Goal: Communication & Community: Answer question/provide support

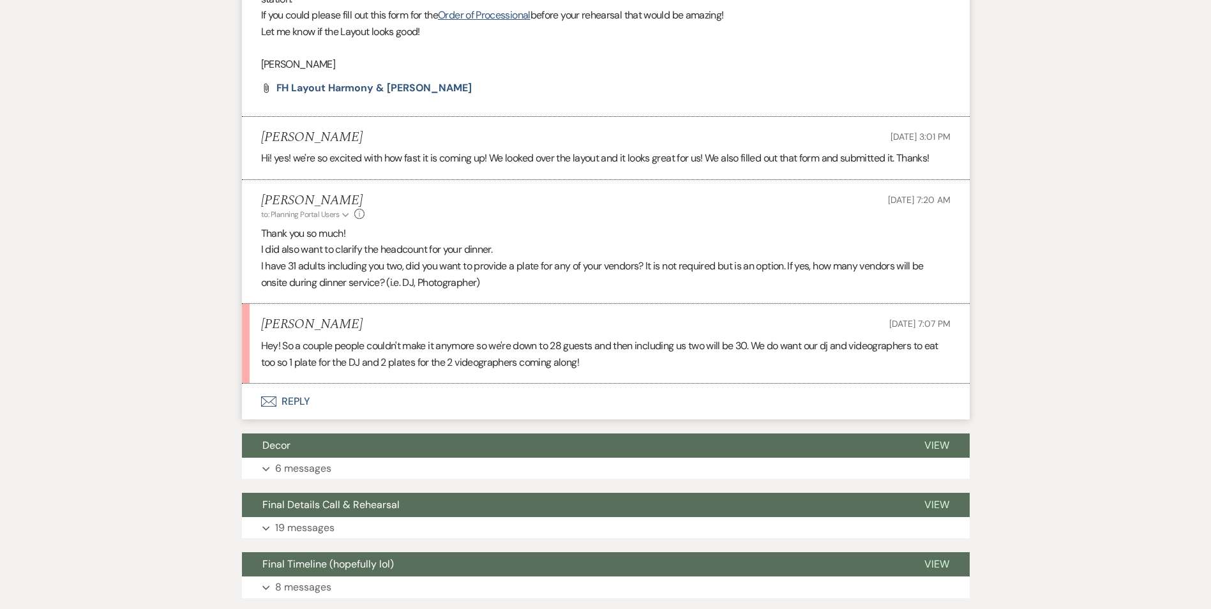
scroll to position [506, 0]
click at [287, 384] on button "Envelope Reply" at bounding box center [606, 402] width 728 height 36
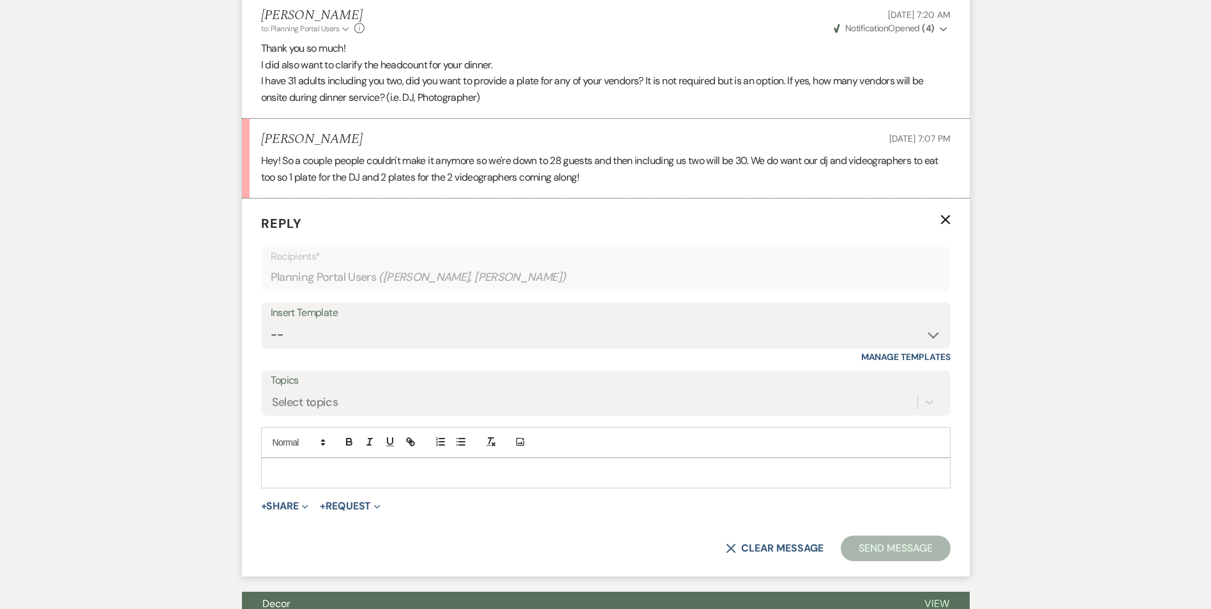
scroll to position [698, 0]
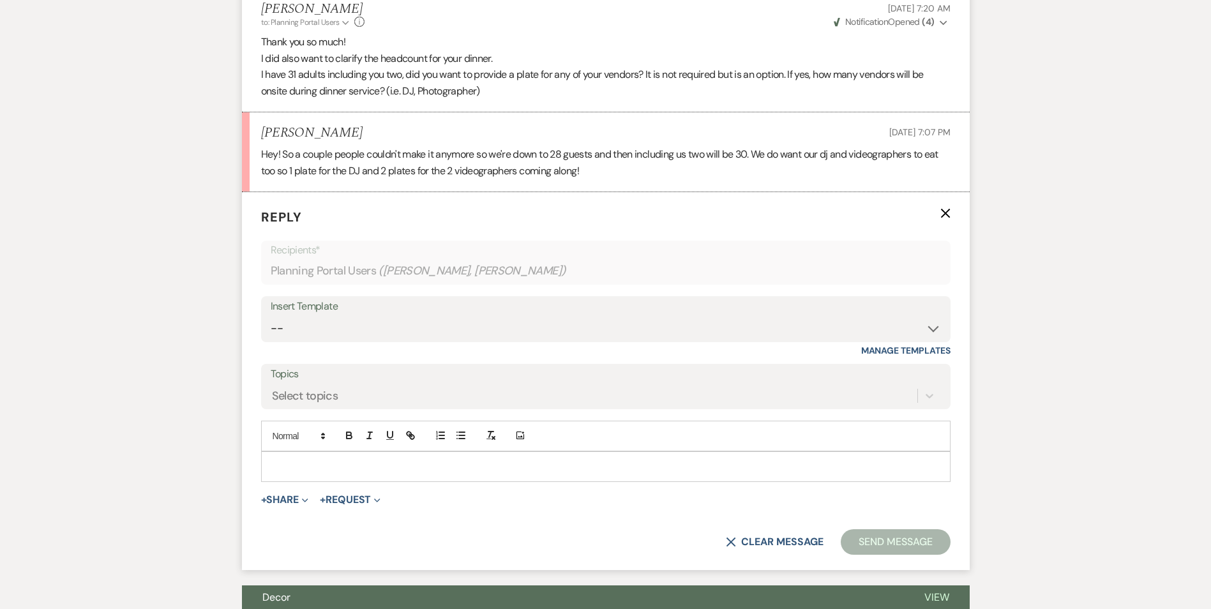
click at [315, 460] on p at bounding box center [605, 467] width 669 height 14
click at [899, 529] on button "Send Message" at bounding box center [895, 542] width 109 height 26
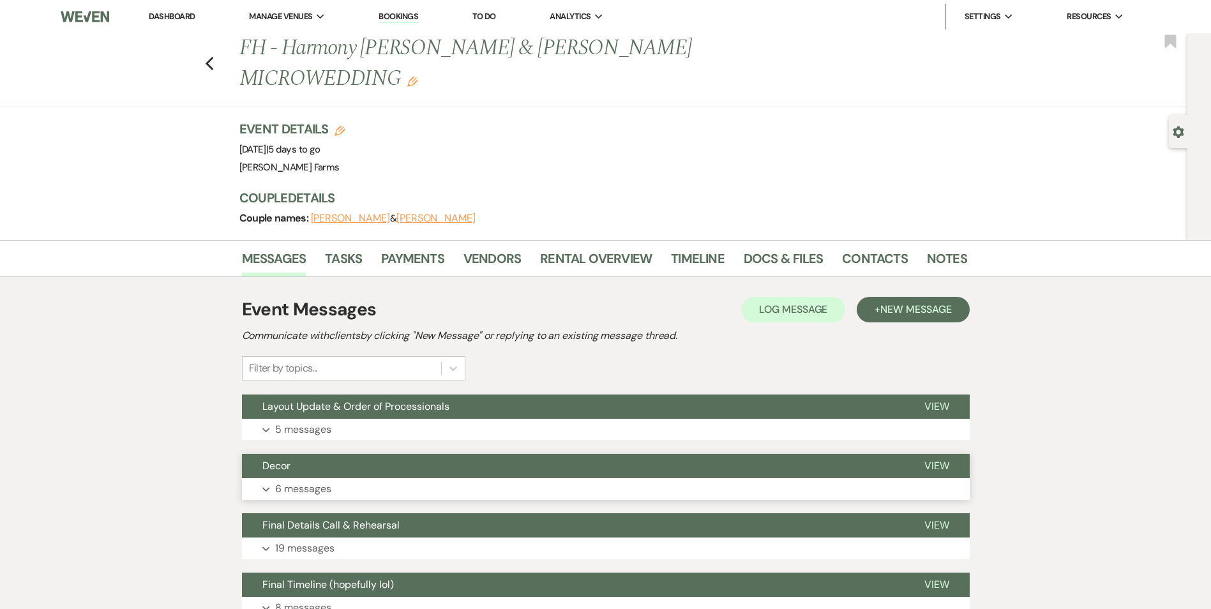
scroll to position [200, 0]
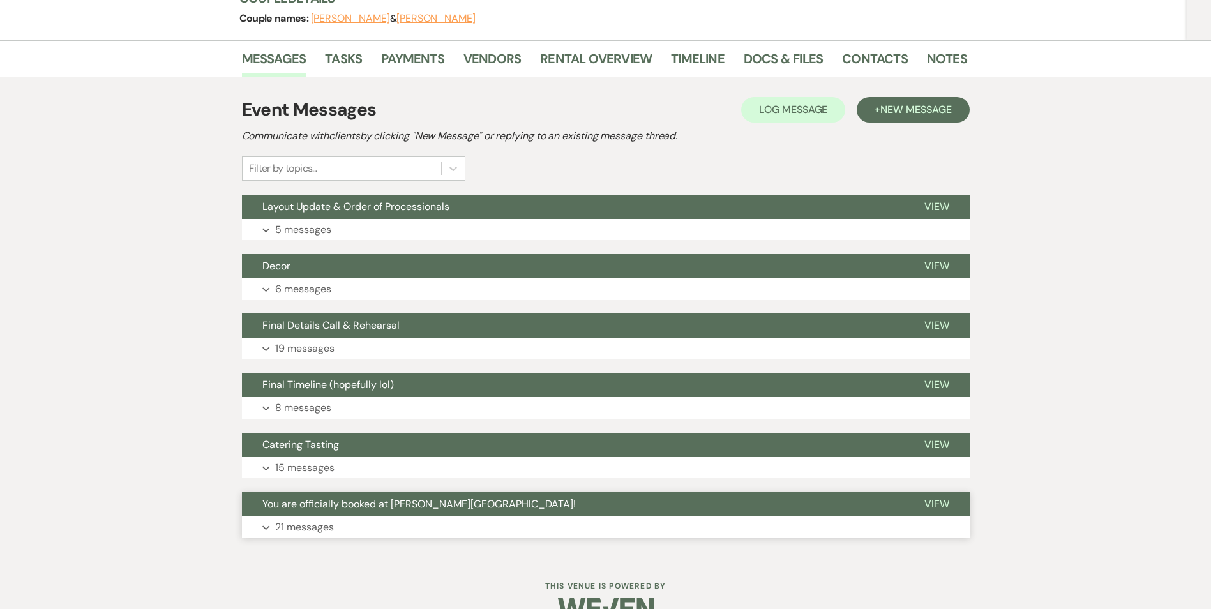
click at [292, 519] on p "21 messages" at bounding box center [304, 527] width 59 height 17
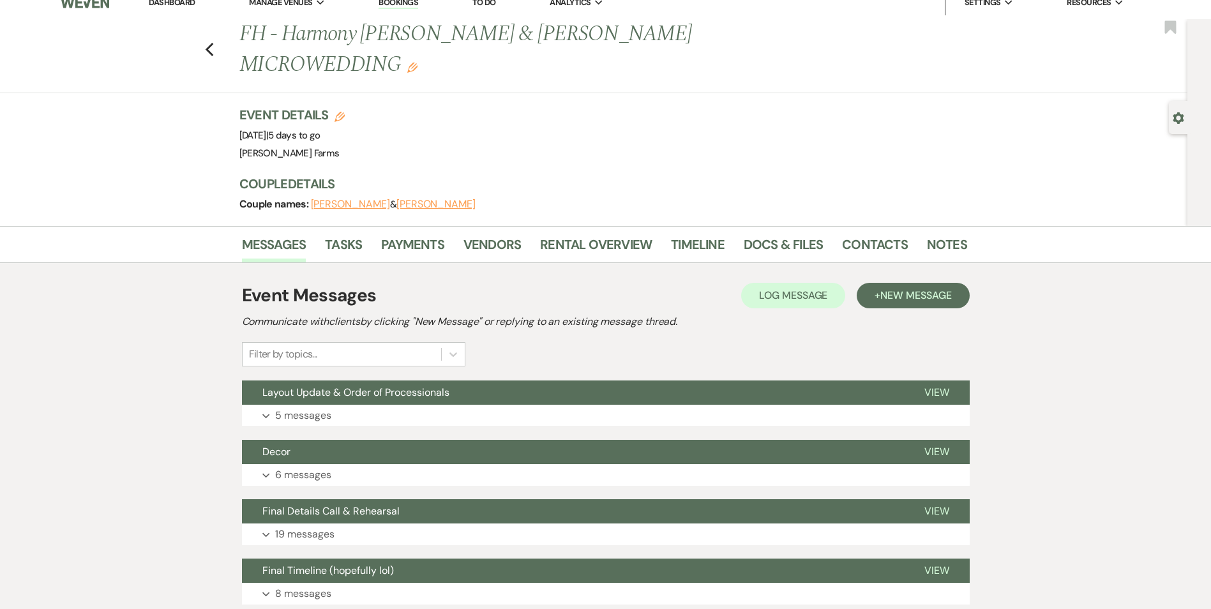
scroll to position [0, 0]
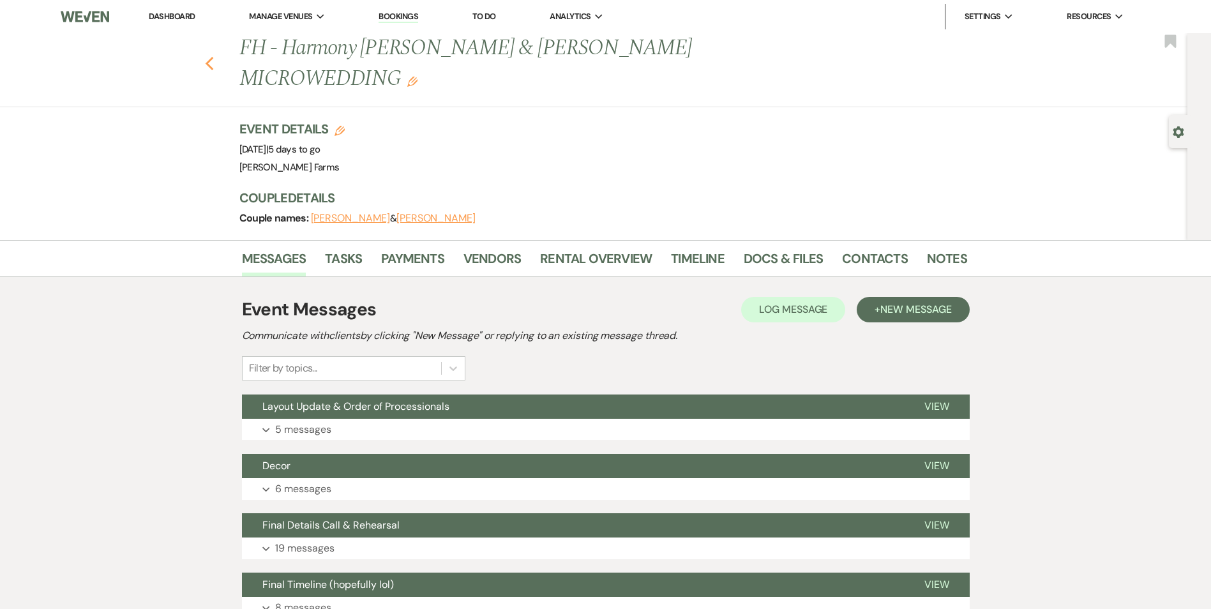
click at [218, 56] on div "Previous FH - Harmony [PERSON_NAME] & [PERSON_NAME] MICROWEDDING Edit Bookmark" at bounding box center [591, 70] width 1194 height 74
click at [215, 56] on icon "Previous" at bounding box center [210, 63] width 10 height 15
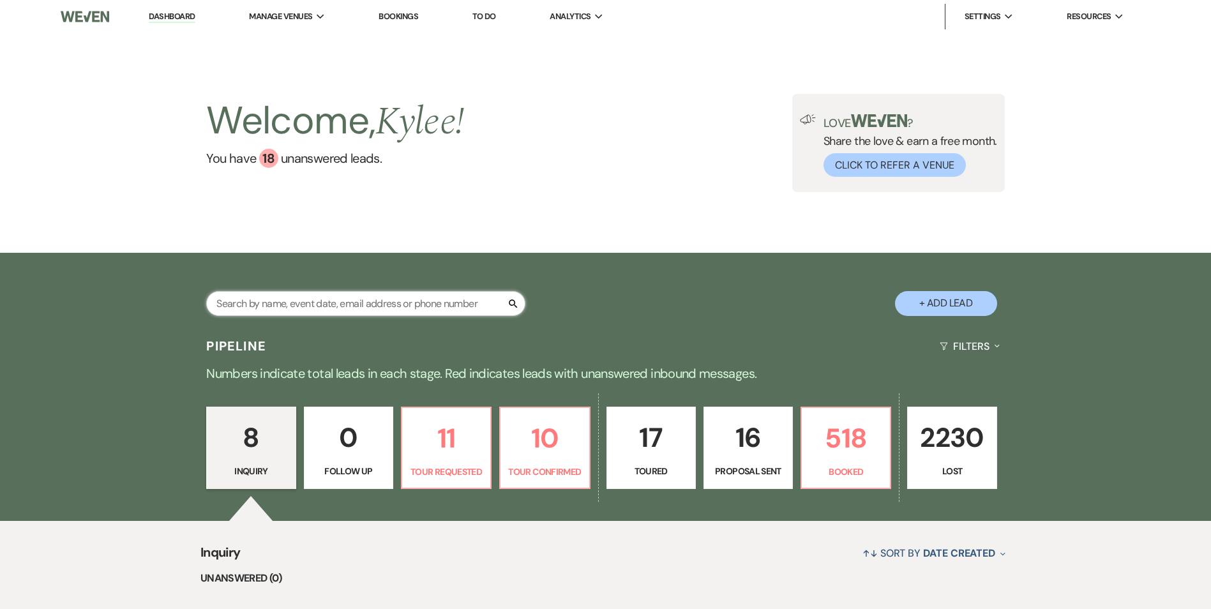
click at [312, 299] on input "text" at bounding box center [365, 303] width 319 height 25
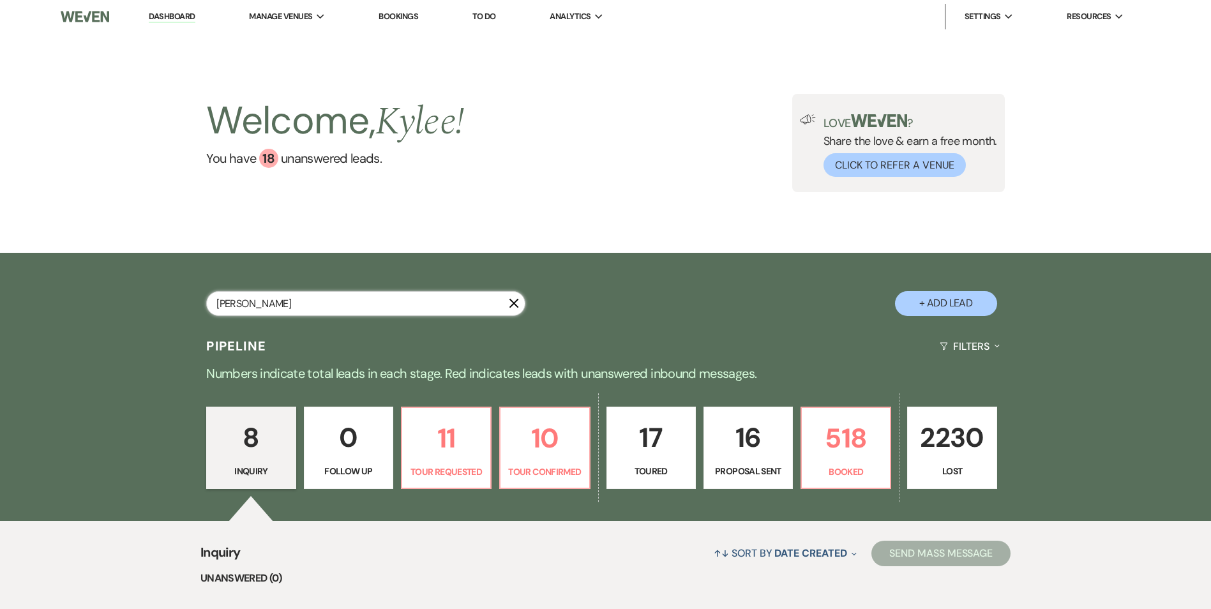
type input "[PERSON_NAME]"
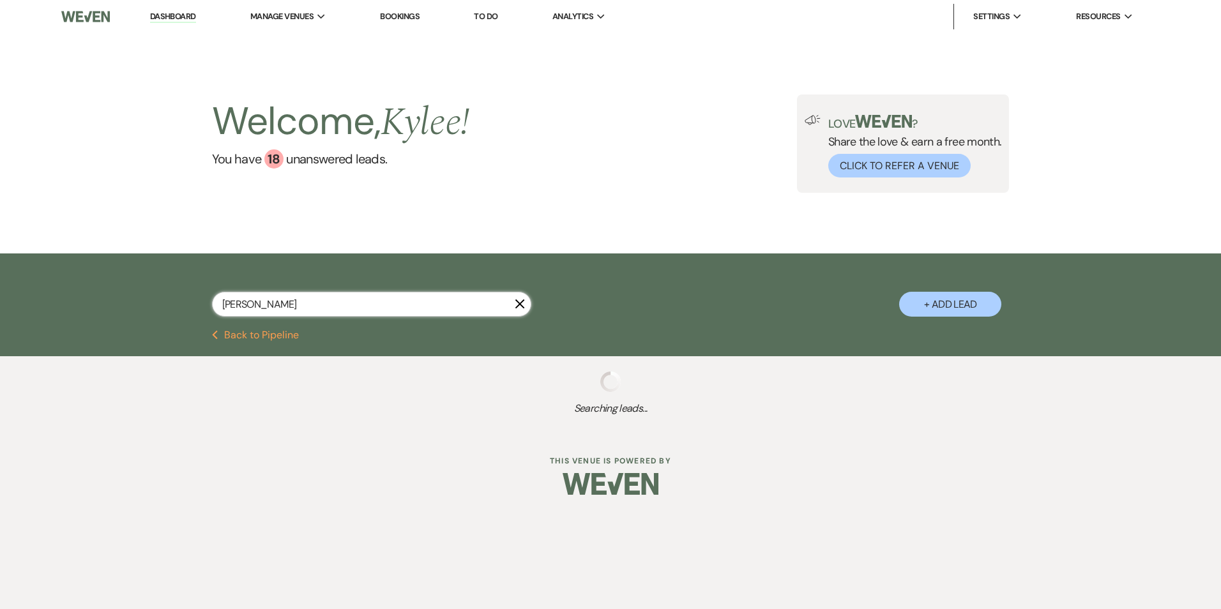
select select "5"
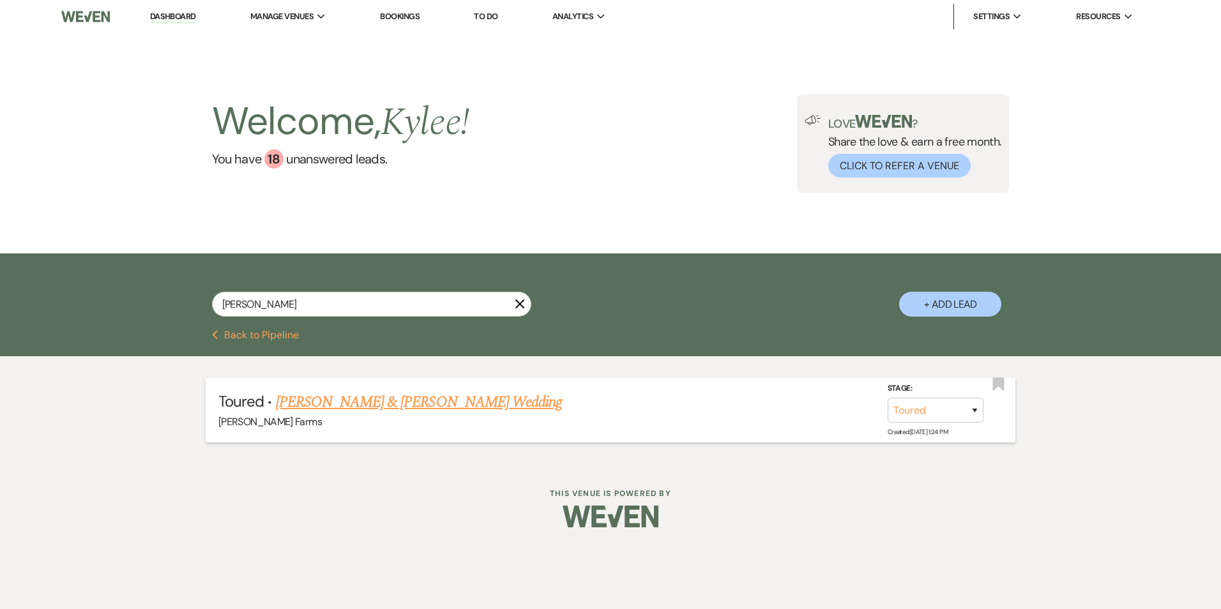
click at [519, 399] on link "[PERSON_NAME] & [PERSON_NAME] Wedding" at bounding box center [419, 402] width 286 height 23
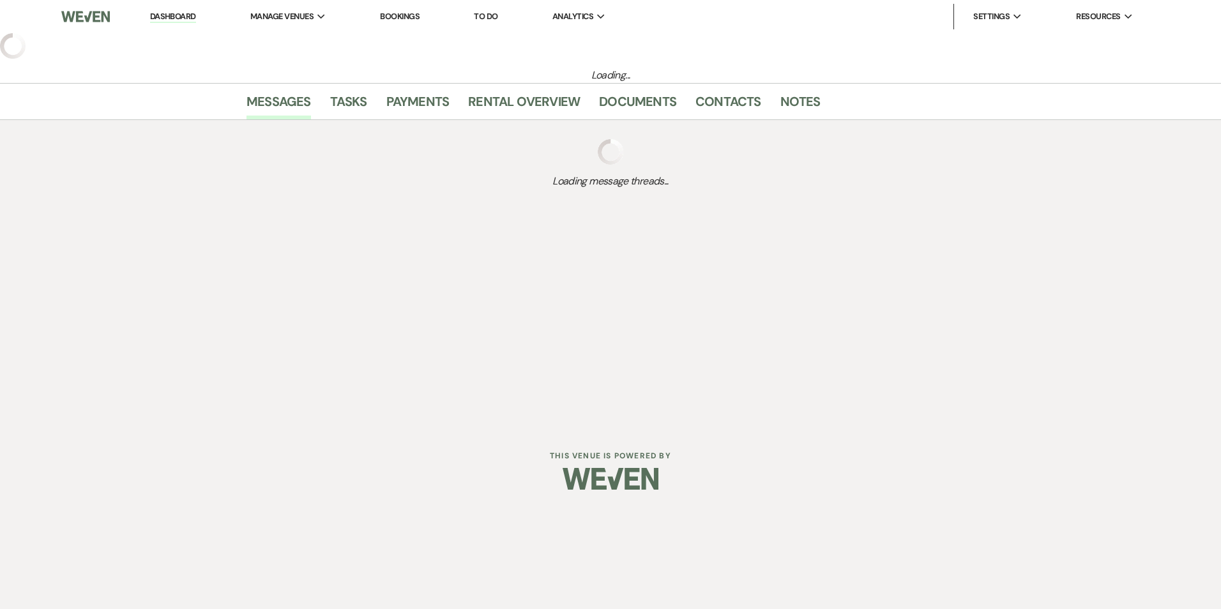
select select "5"
select select "23"
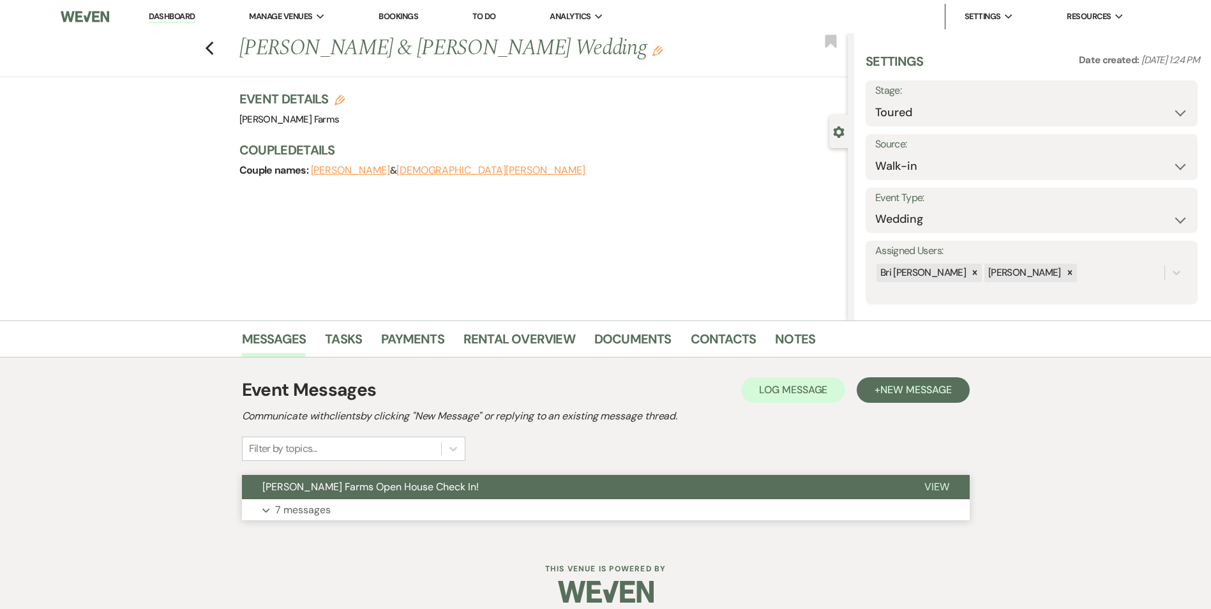
click at [298, 510] on p "7 messages" at bounding box center [303, 510] width 56 height 17
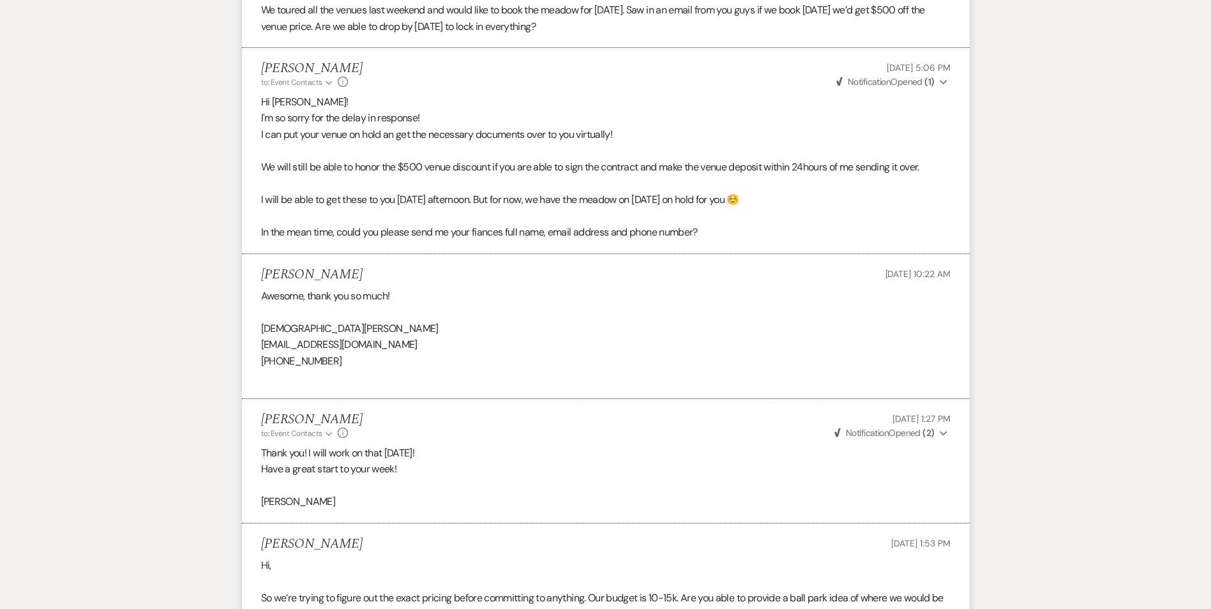
scroll to position [1377, 0]
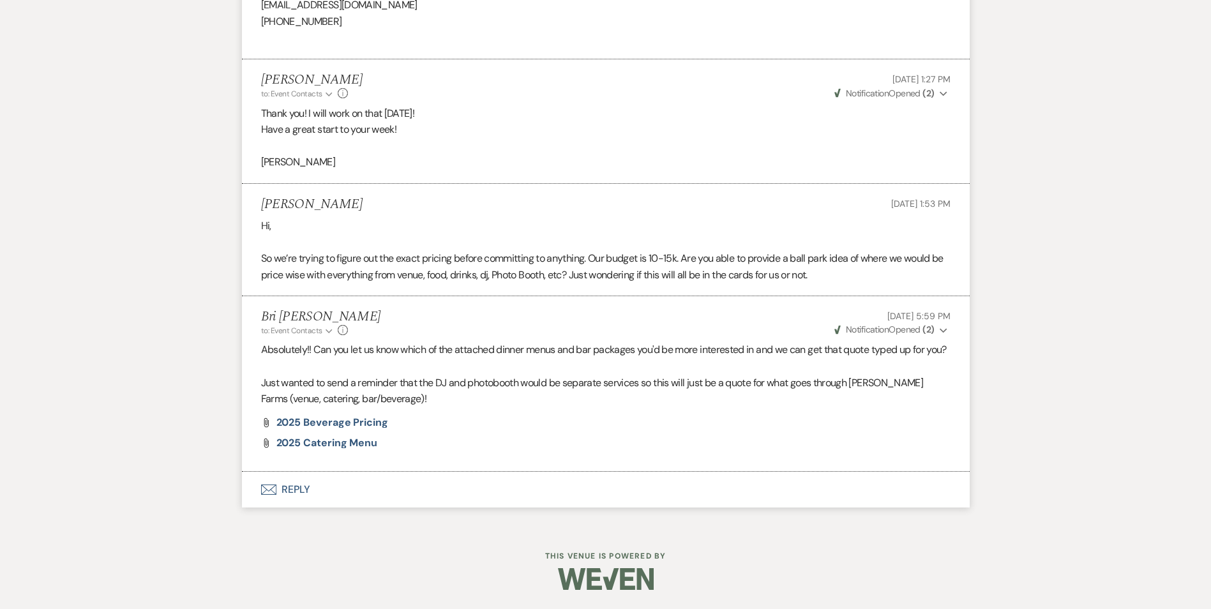
click at [289, 484] on button "Envelope Reply" at bounding box center [606, 490] width 728 height 36
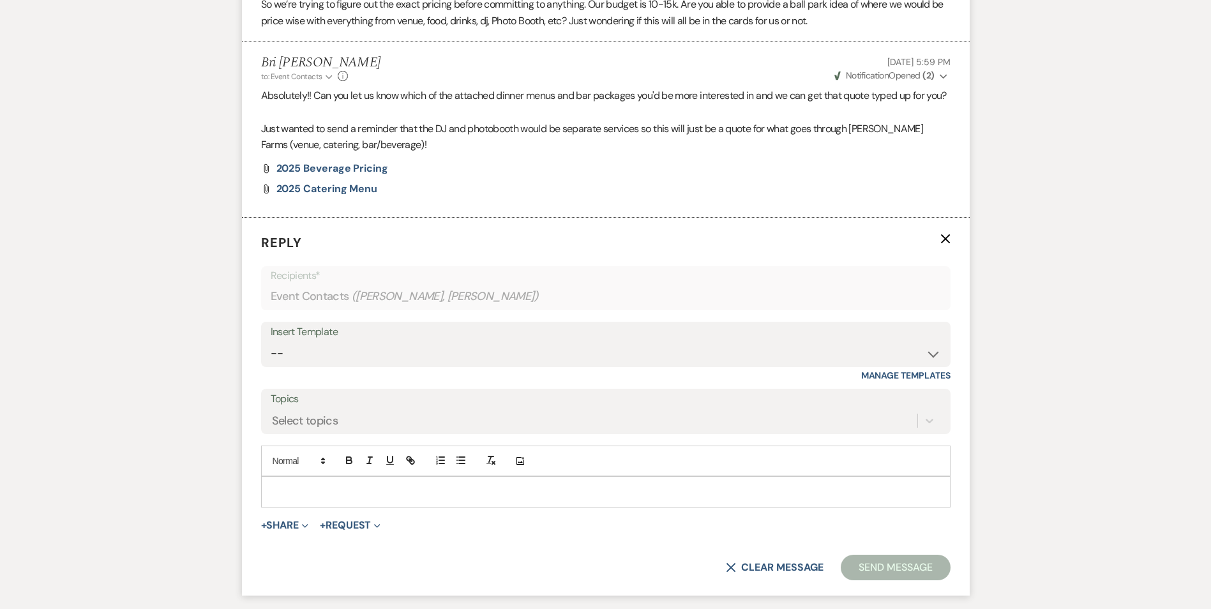
scroll to position [1735, 0]
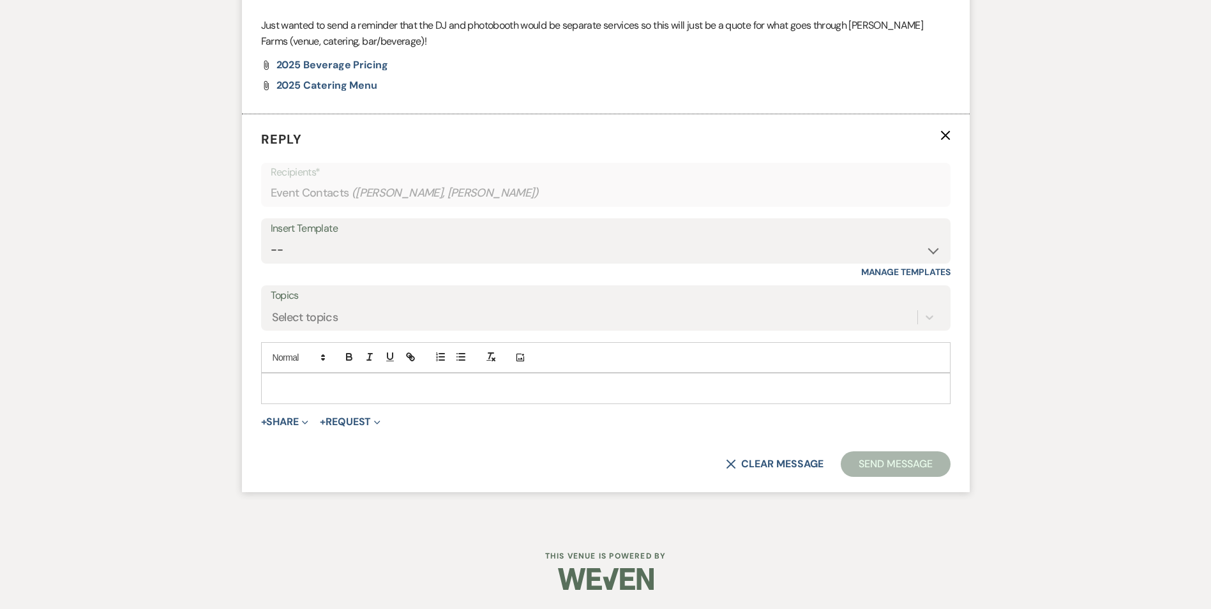
click at [333, 386] on p at bounding box center [605, 388] width 669 height 14
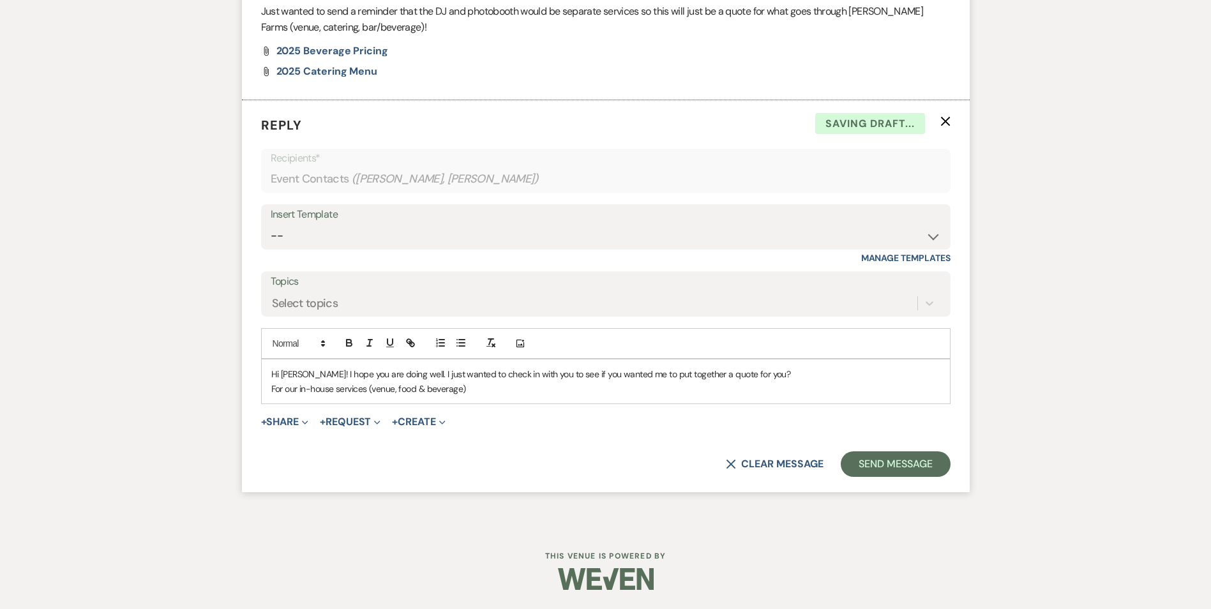
click at [502, 396] on p "For our in-house services (venue, food & beverage)" at bounding box center [605, 389] width 669 height 14
click at [319, 396] on p "For our in-house services (venue, food & beverage)" at bounding box center [605, 389] width 669 height 14
click at [316, 381] on p "Hi [PERSON_NAME]! I hope you are doing well. I just wanted to check in with you…" at bounding box center [605, 374] width 669 height 14
click at [499, 404] on div "Hi [PERSON_NAME]! I hope you are doing well. I just wanted to check in with you…" at bounding box center [606, 381] width 688 height 44
click at [318, 381] on p "Hi [PERSON_NAME]! I hope you are doing well. I just wanted to check in with you…" at bounding box center [605, 374] width 669 height 14
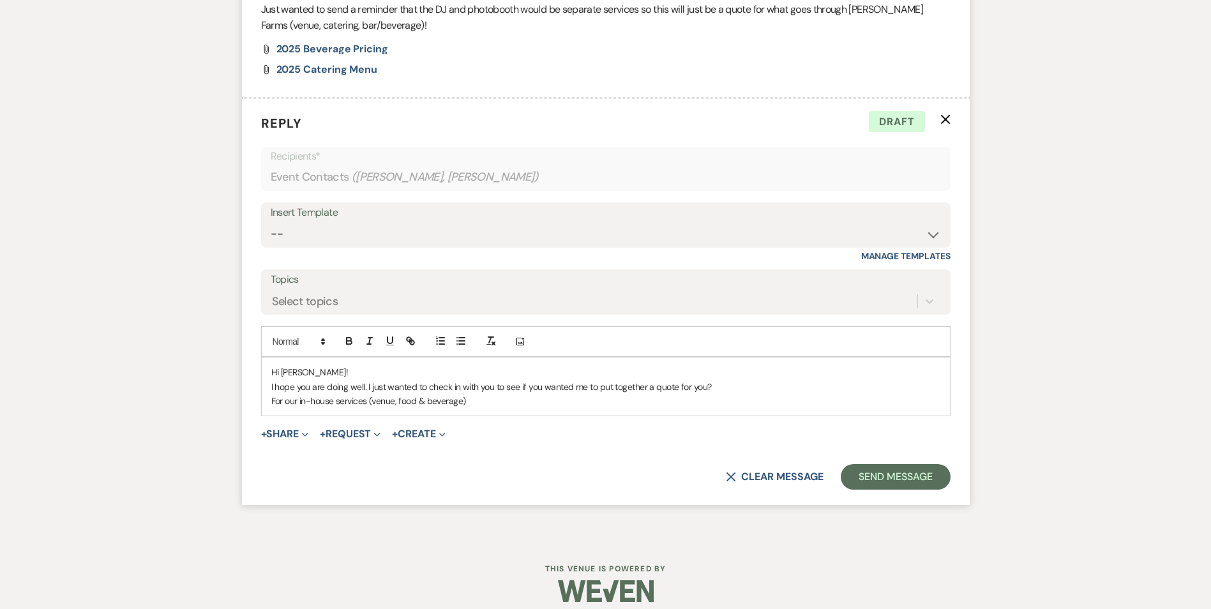
click at [476, 408] on p "For our in-house services (venue, food & beverage)" at bounding box center [605, 401] width 669 height 14
click at [468, 408] on p "For our in-house services (venue, food & beverage) I just need an estimated hea…" at bounding box center [605, 401] width 669 height 14
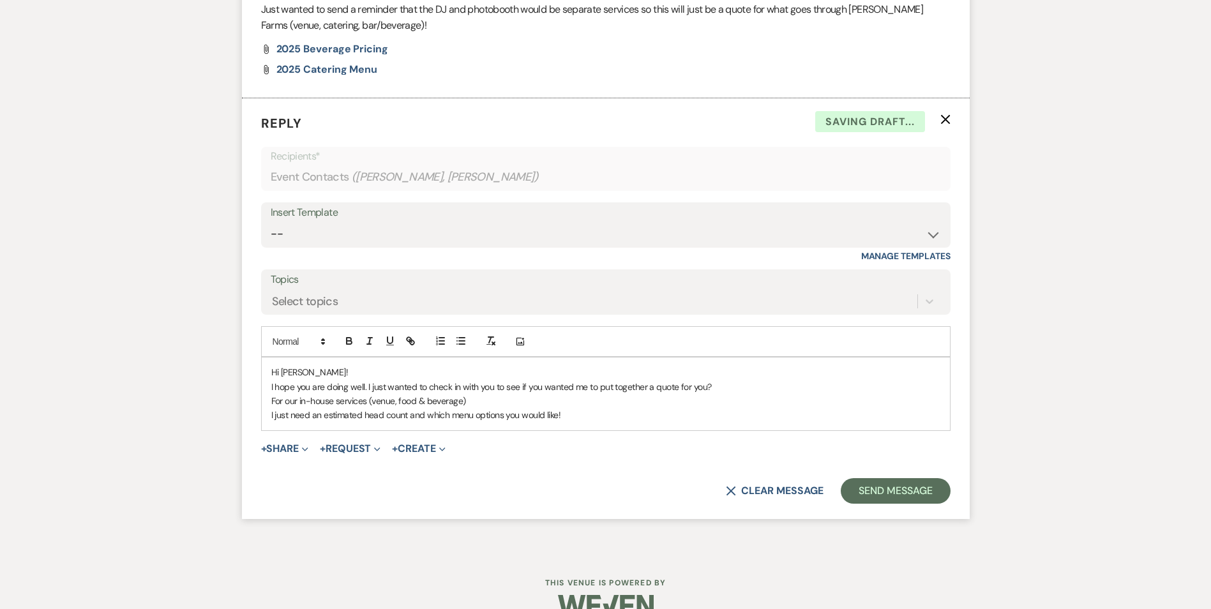
click at [596, 422] on p "I just need an estimated head count and which menu options you would like!" at bounding box center [605, 415] width 669 height 14
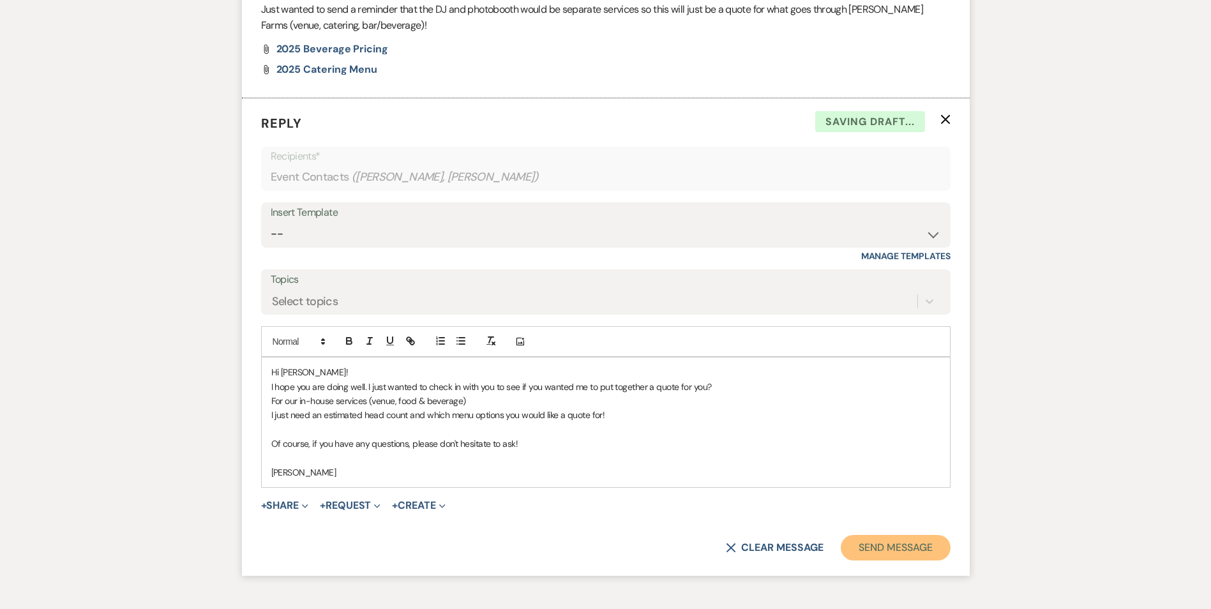
click at [882, 559] on button "Send Message" at bounding box center [895, 548] width 109 height 26
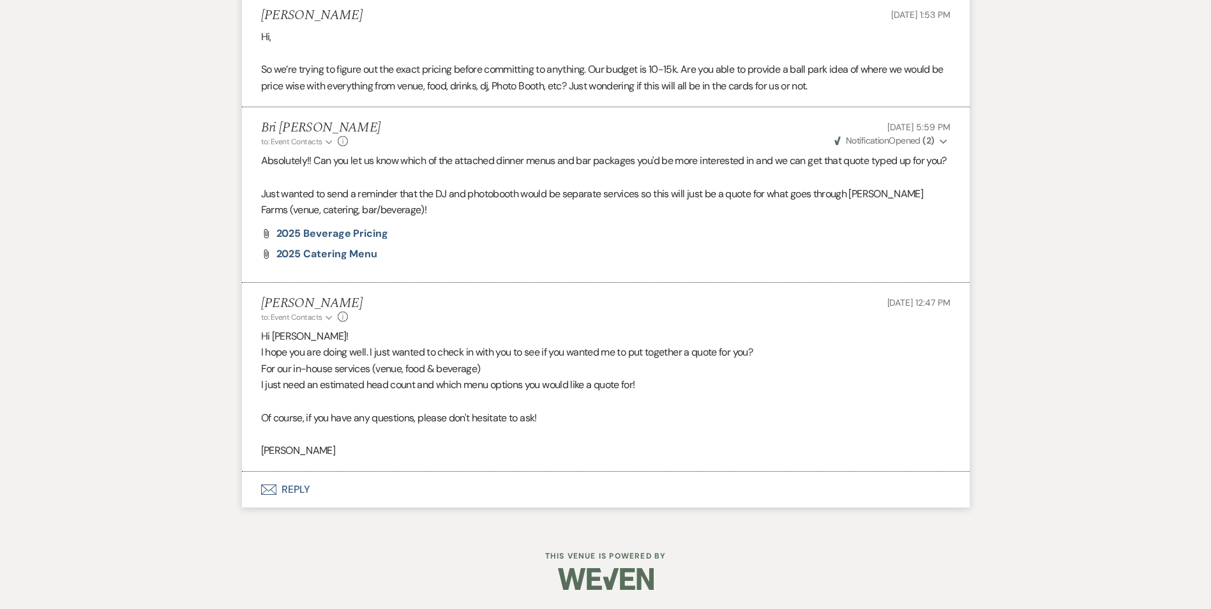
scroll to position [1567, 0]
